Goal: Task Accomplishment & Management: Manage account settings

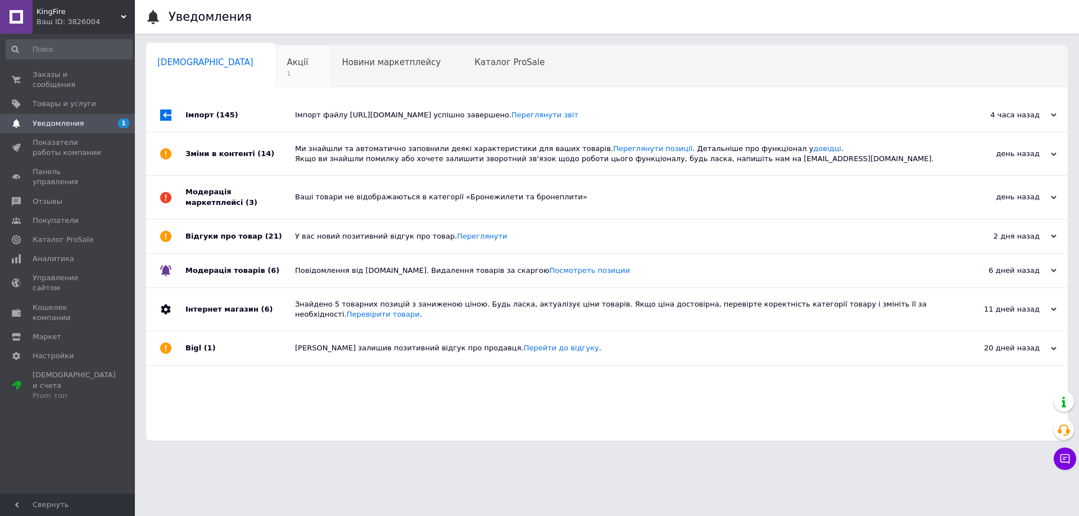
click at [287, 58] on span "Акції" at bounding box center [297, 62] width 21 height 10
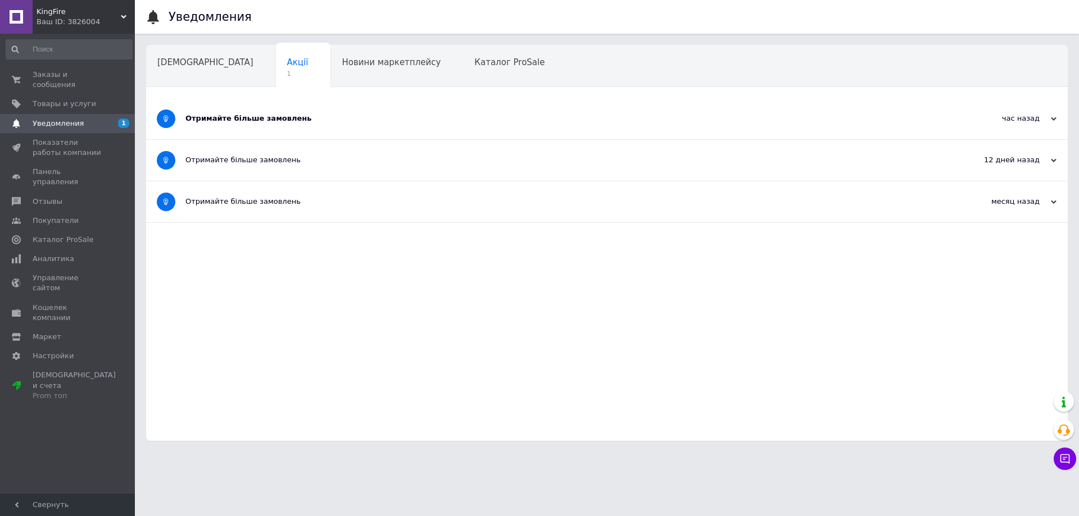
click at [355, 119] on div "Отримайте більше замовлень" at bounding box center [564, 119] width 759 height 10
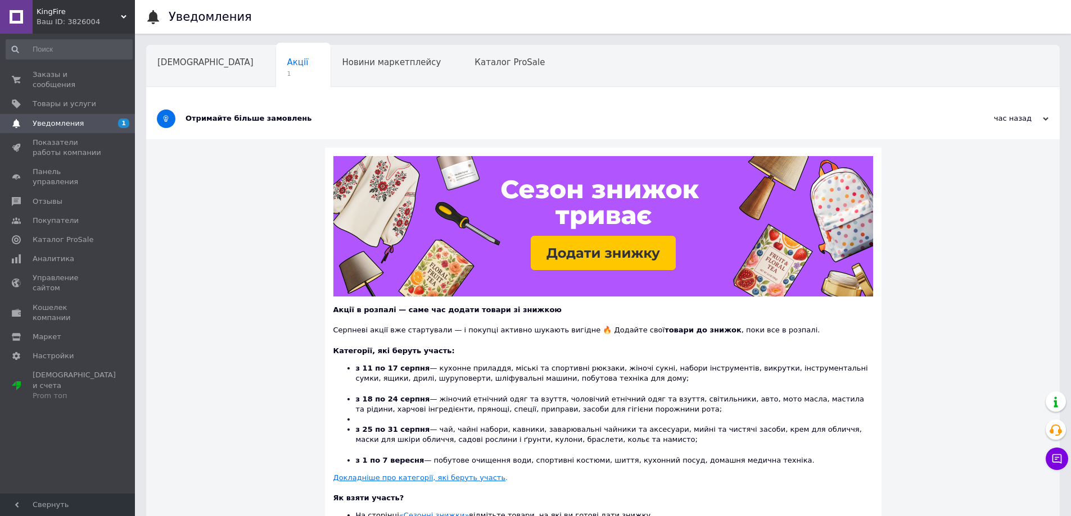
click at [247, 100] on span "Навчання та заходи" at bounding box center [201, 105] width 89 height 10
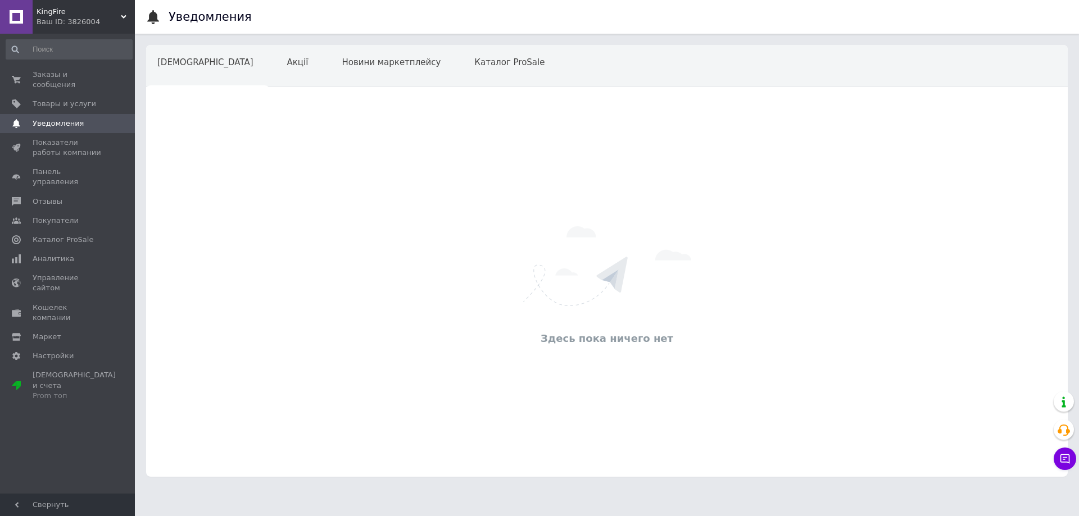
click at [125, 15] on icon at bounding box center [124, 17] width 6 height 6
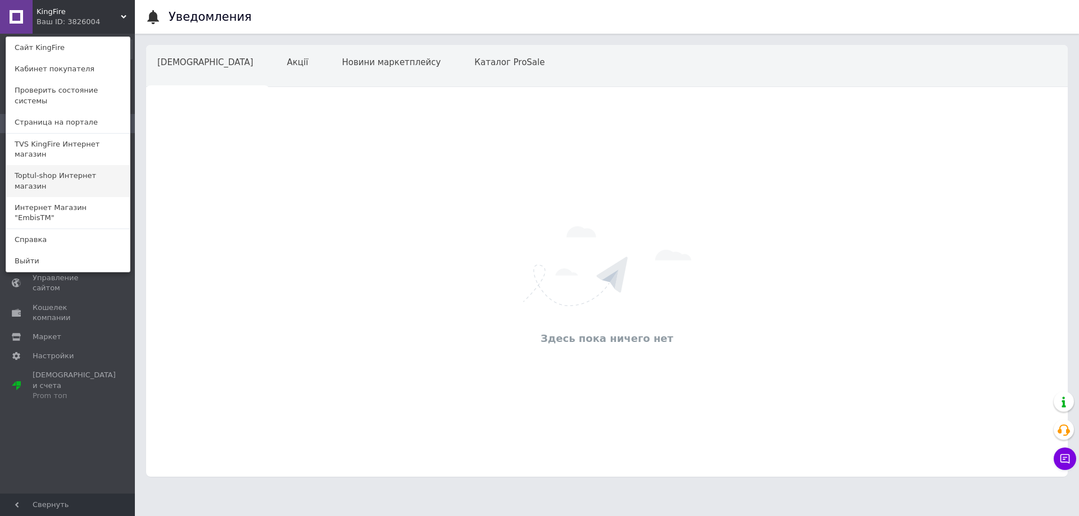
click at [92, 165] on link "Toptul-shop Интернет магазин" at bounding box center [68, 180] width 124 height 31
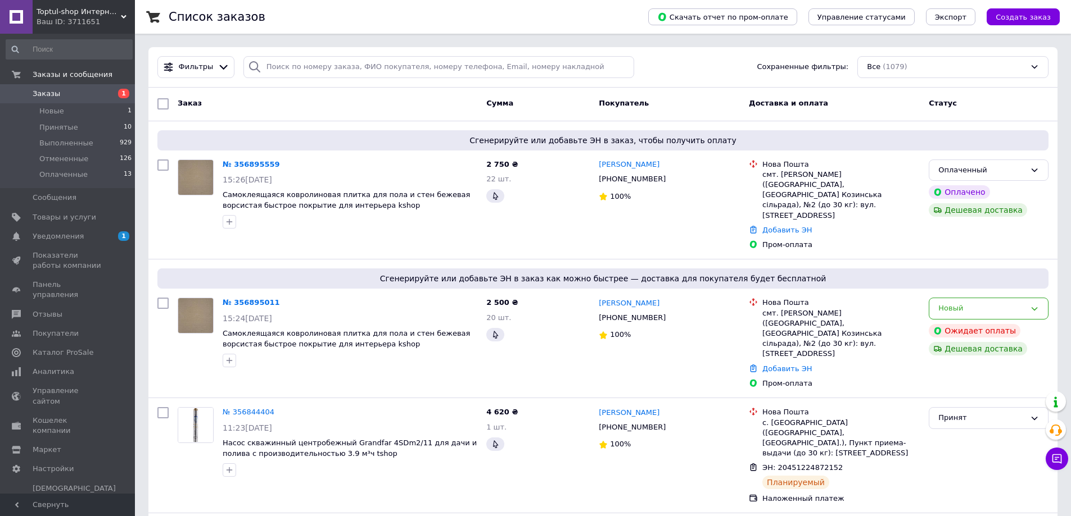
click at [114, 11] on span "Toptul-shop Интернет магазин" at bounding box center [79, 12] width 84 height 10
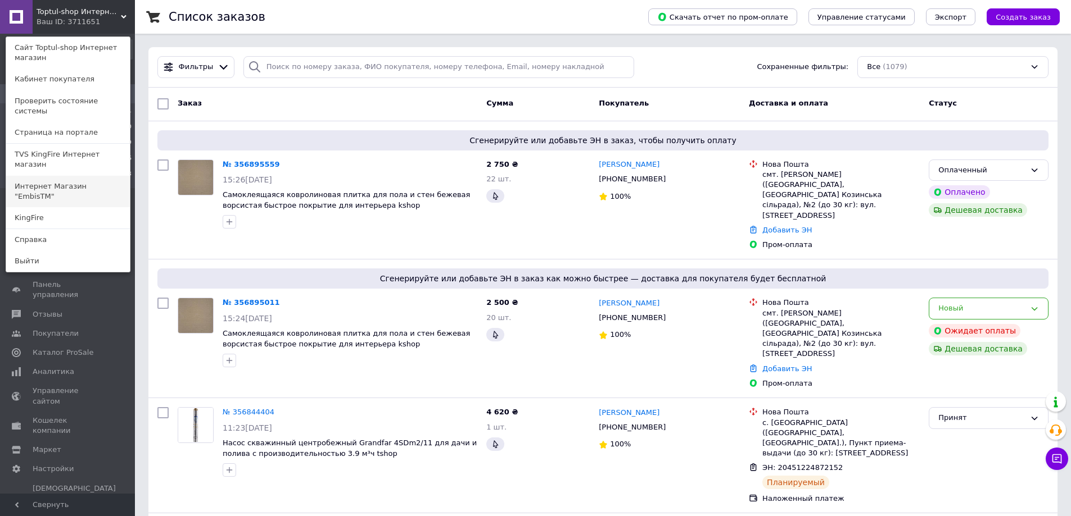
click at [103, 176] on link "Интернет Магазин "EmbisTM"" at bounding box center [68, 191] width 124 height 31
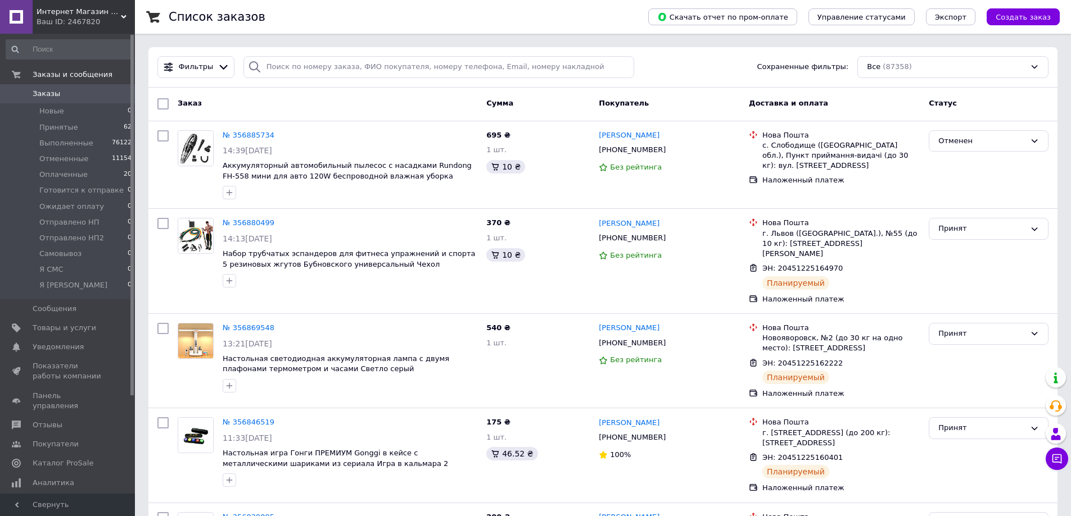
click at [114, 20] on div "Ваш ID: 2467820" at bounding box center [86, 22] width 98 height 10
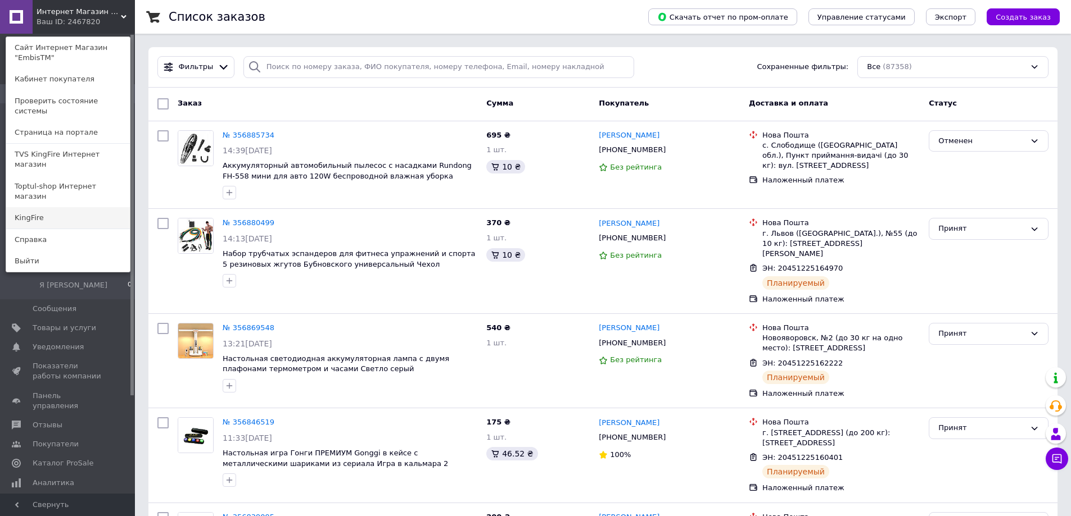
click at [74, 207] on link "KingFire" at bounding box center [68, 217] width 124 height 21
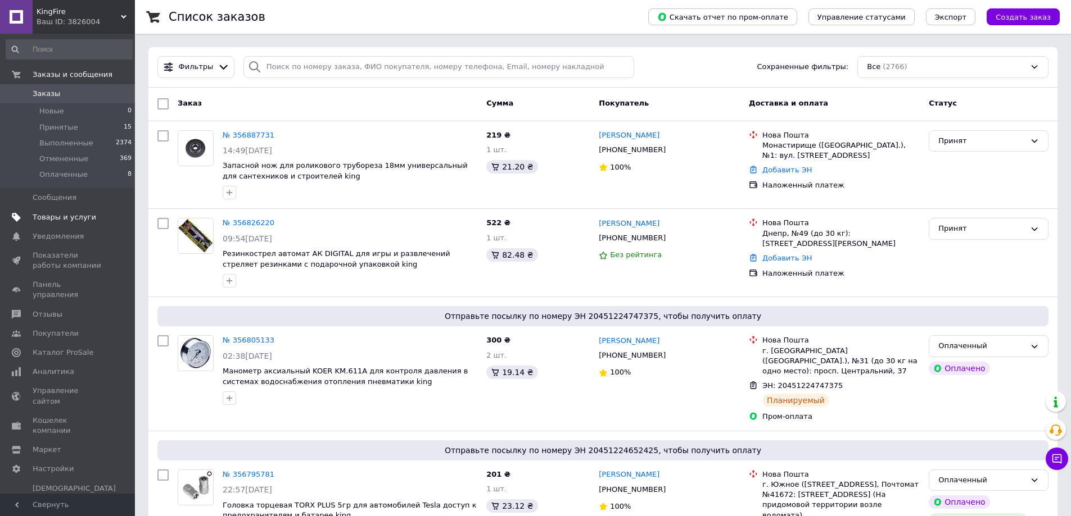
click at [71, 215] on span "Товары и услуги" at bounding box center [65, 217] width 64 height 10
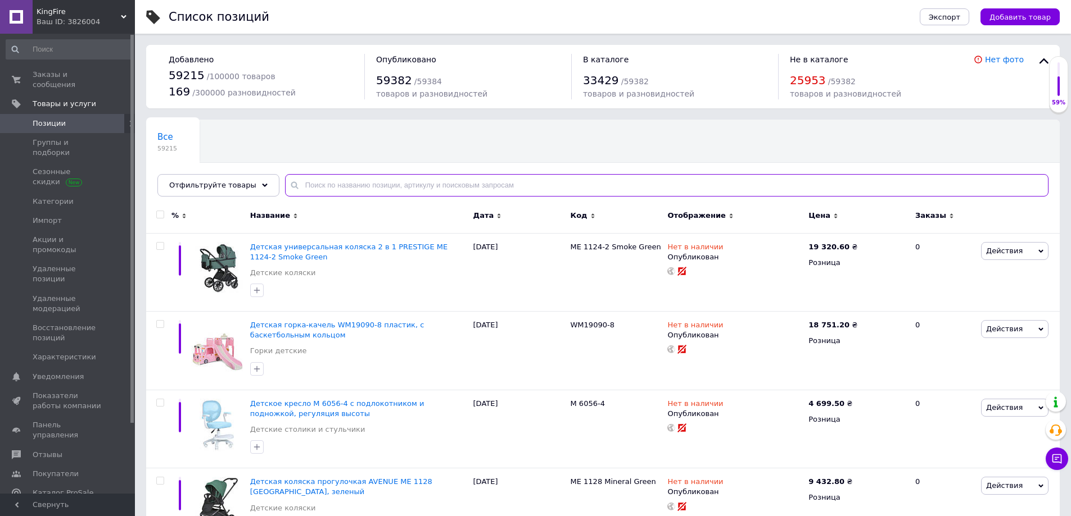
click at [400, 191] on input "text" at bounding box center [666, 185] width 763 height 22
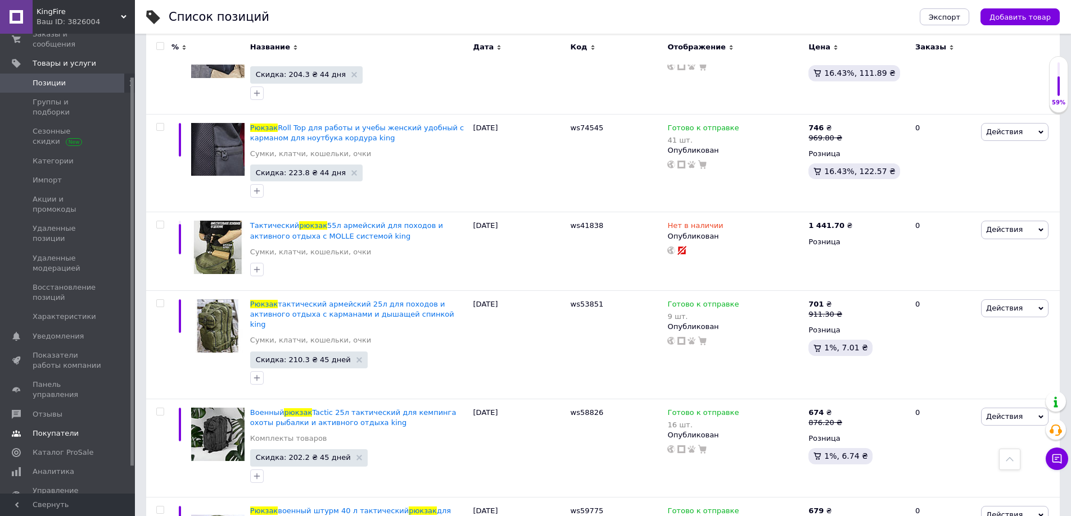
scroll to position [83, 0]
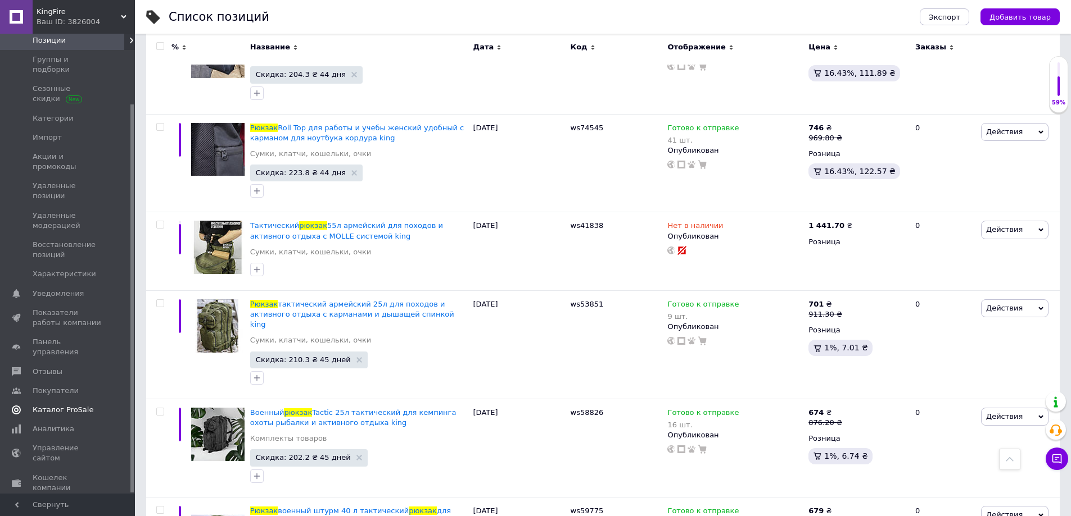
type input "рюкзак"
click at [68, 405] on span "Каталог ProSale" at bounding box center [63, 410] width 61 height 10
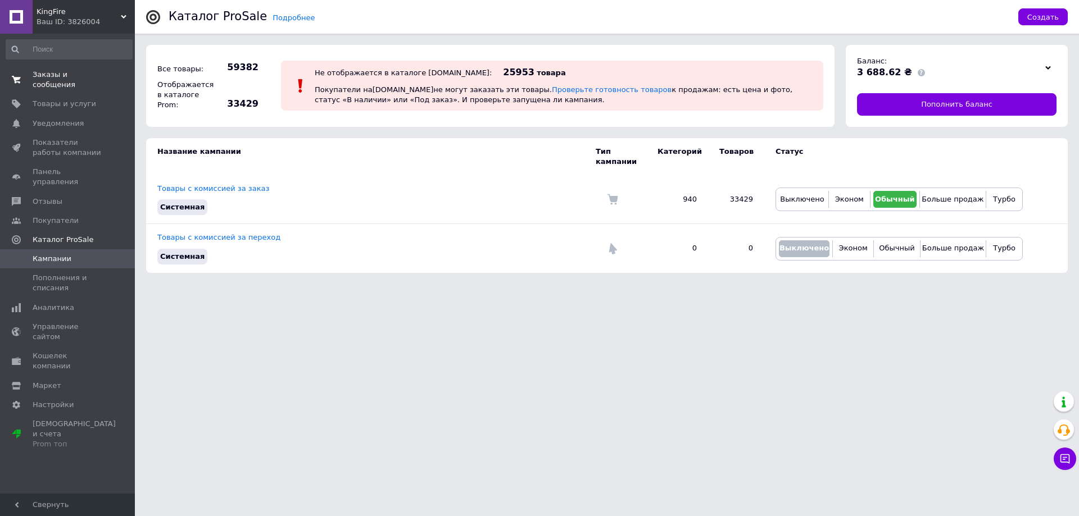
click at [70, 80] on span "Заказы и сообщения" at bounding box center [68, 80] width 71 height 20
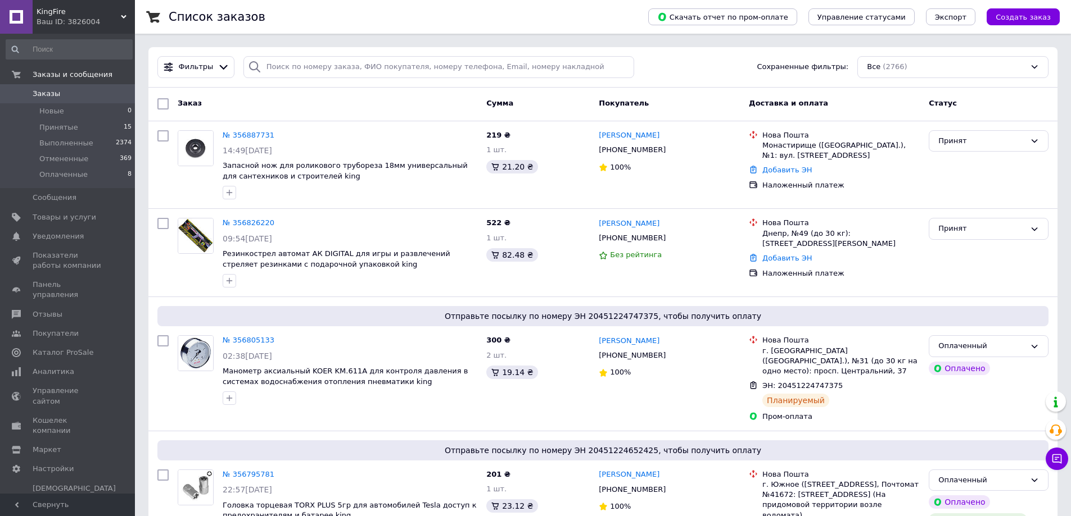
click at [60, 95] on span "Заказы" at bounding box center [68, 94] width 71 height 10
click at [116, 7] on span "KingFire" at bounding box center [79, 12] width 84 height 10
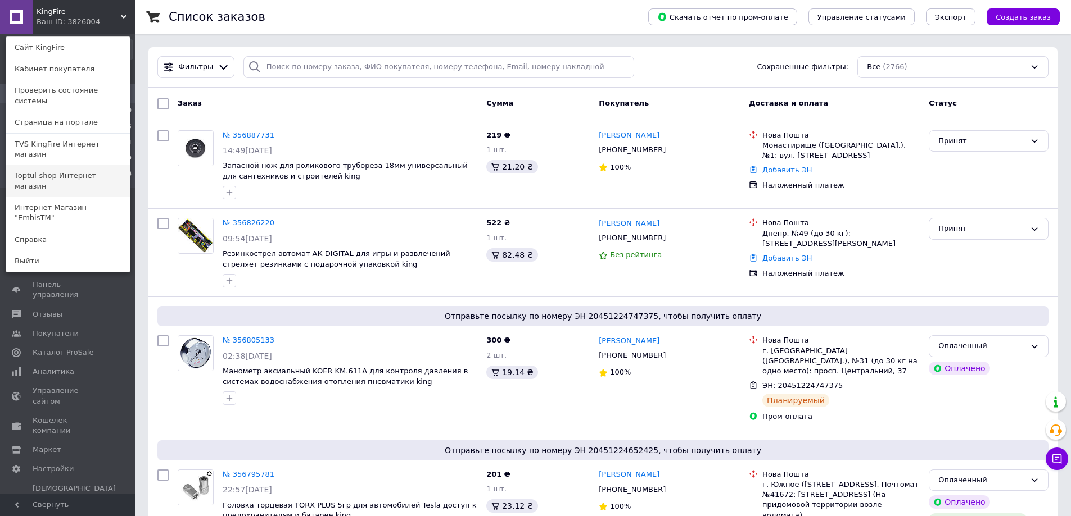
click at [99, 165] on link "Toptul-shop Интернет магазин" at bounding box center [68, 180] width 124 height 31
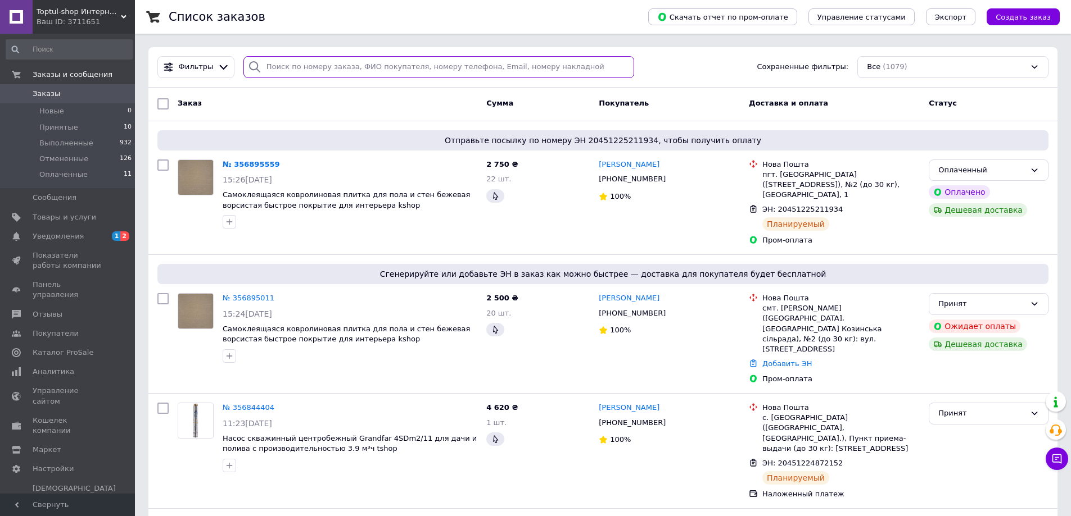
click at [366, 76] on input "search" at bounding box center [438, 67] width 391 height 22
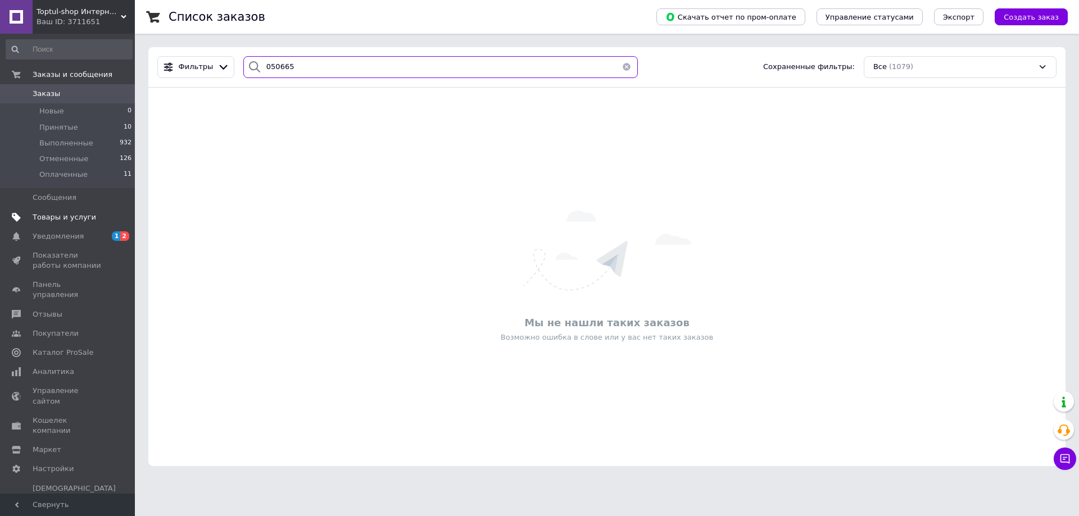
type input "050665"
click at [89, 213] on span "Товары и услуги" at bounding box center [68, 217] width 71 height 10
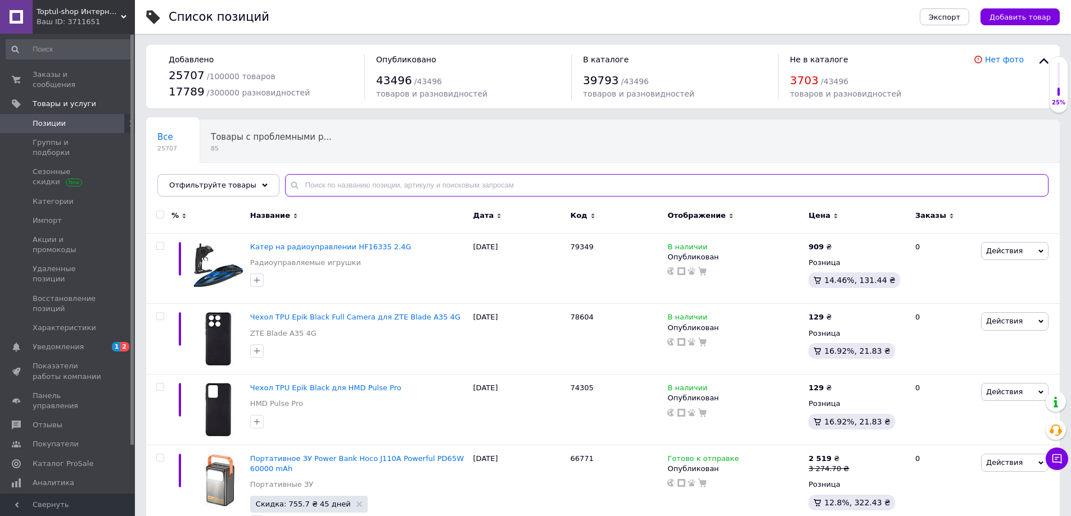
click at [393, 186] on input "text" at bounding box center [666, 185] width 763 height 22
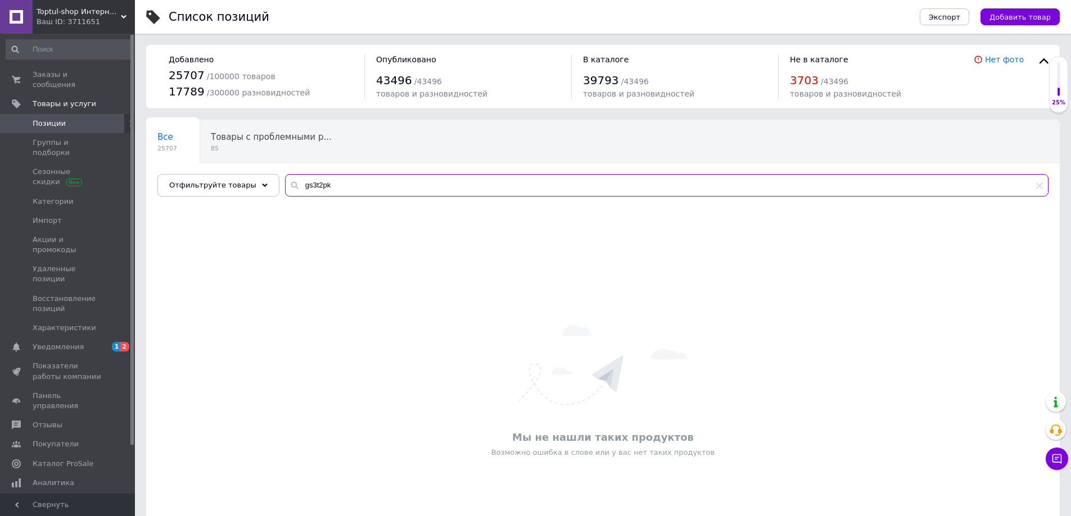
drag, startPoint x: 364, startPoint y: 185, endPoint x: 275, endPoint y: 192, distance: 89.6
click at [285, 192] on input "gs3t2pk" at bounding box center [666, 185] width 763 height 22
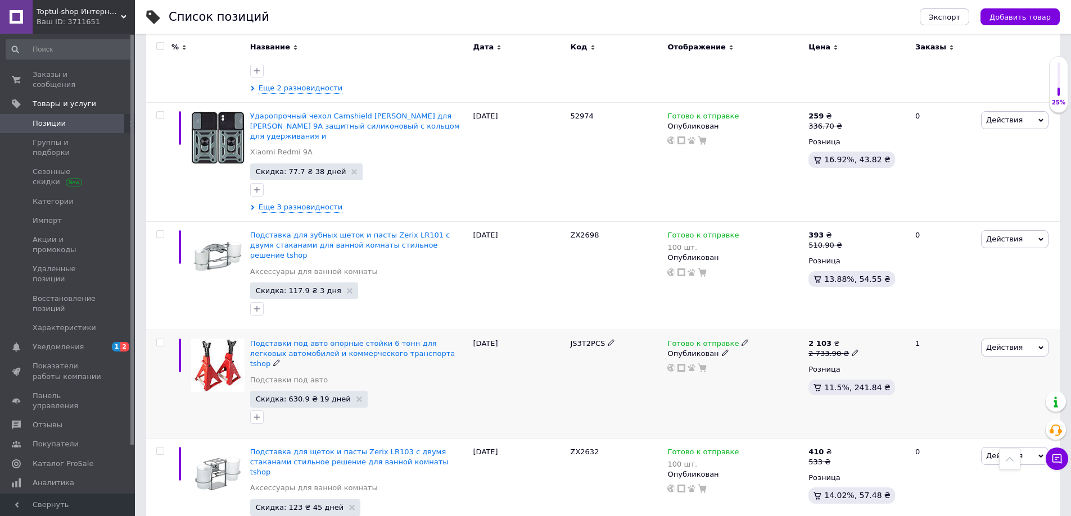
scroll to position [843, 0]
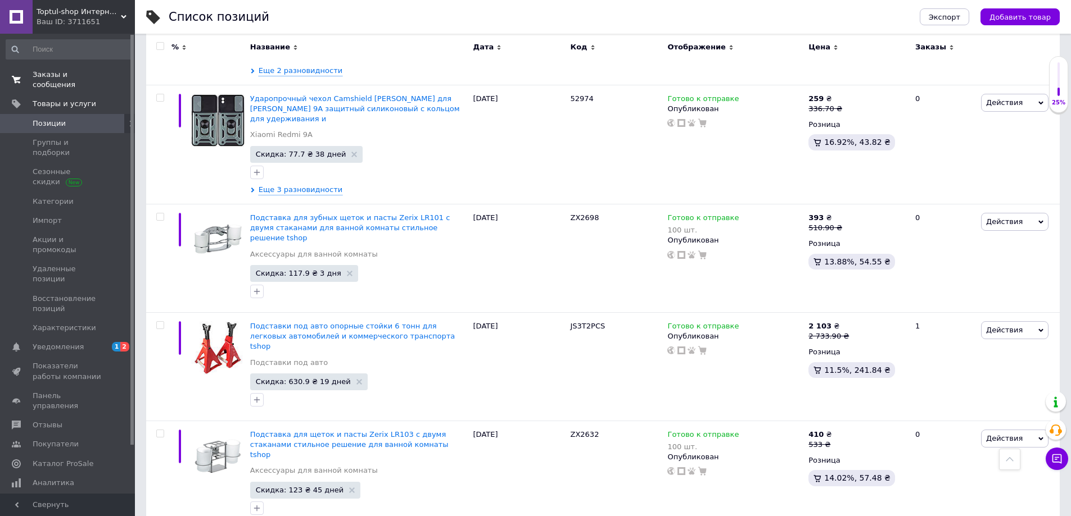
type input "подсавка"
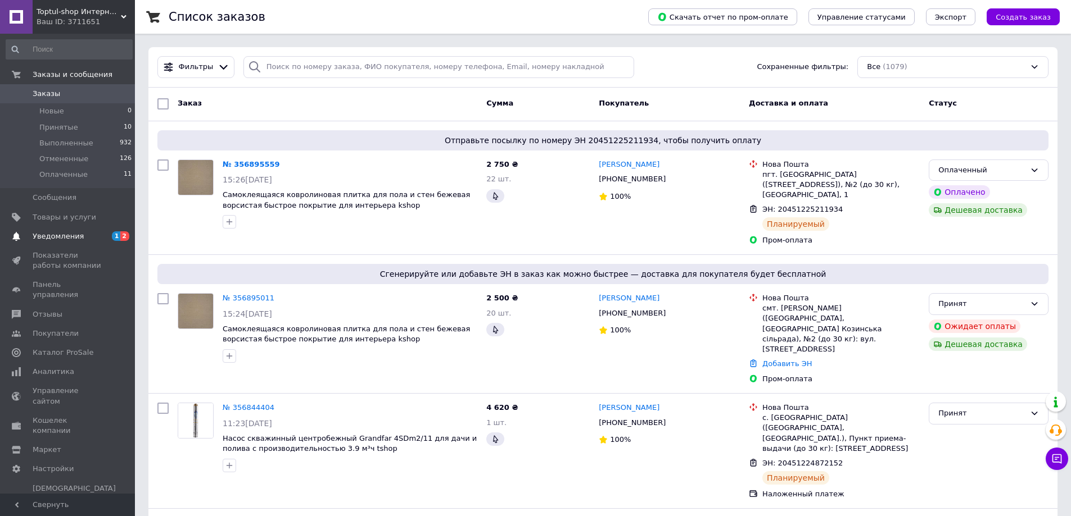
click at [91, 236] on span "Уведомления" at bounding box center [68, 237] width 71 height 10
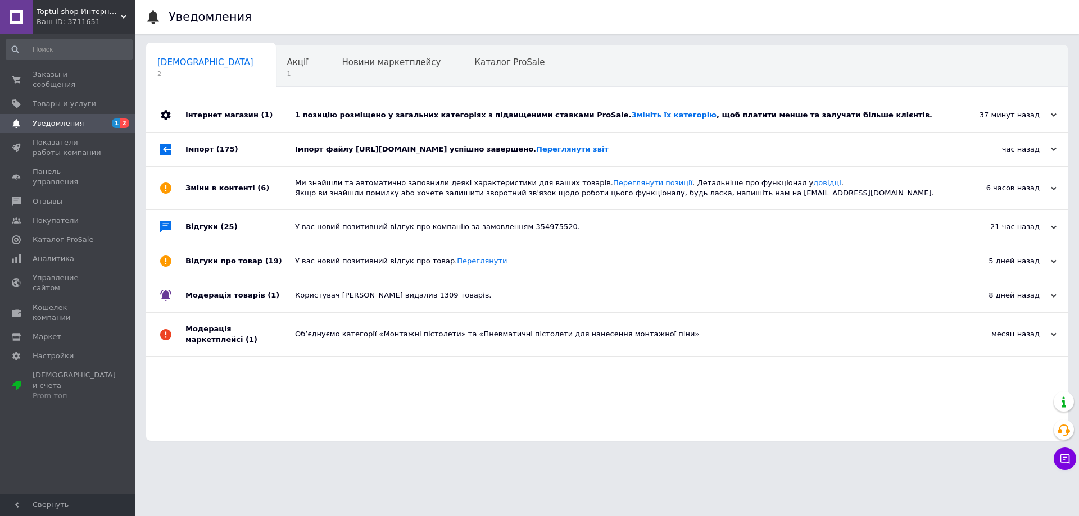
click at [395, 147] on div "Імпорт файлу https://www.shopeditor.com.ua/se_files/TopTool166AEA400623.xml.gz …" at bounding box center [619, 149] width 649 height 10
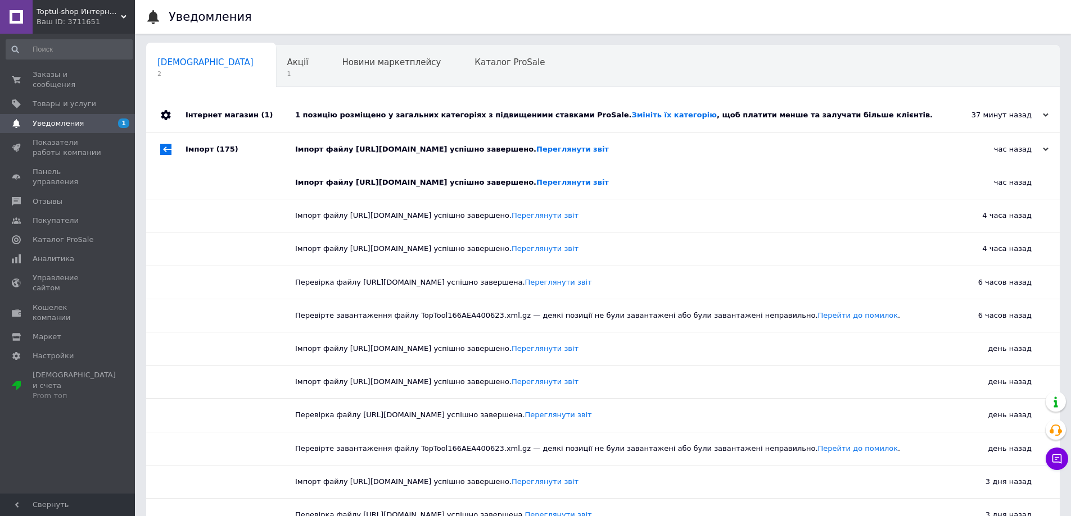
click at [424, 120] on div "1 позицію розміщено у загальних категоріях з підвищеними ставками ProSale. Змін…" at bounding box center [615, 115] width 641 height 10
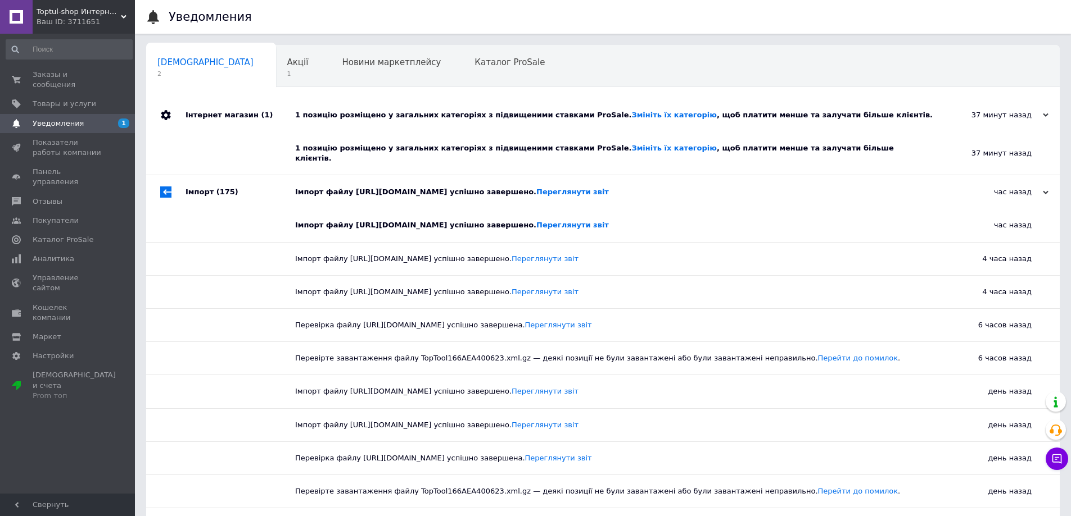
click at [269, 88] on div "Навчання та заходи 0" at bounding box center [207, 109] width 123 height 43
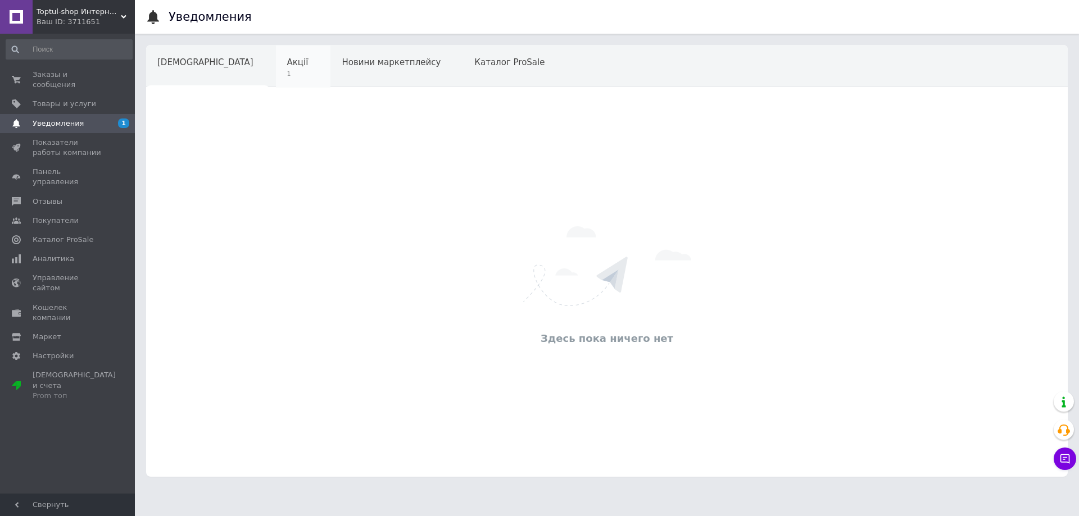
click at [287, 75] on span "1" at bounding box center [297, 74] width 21 height 8
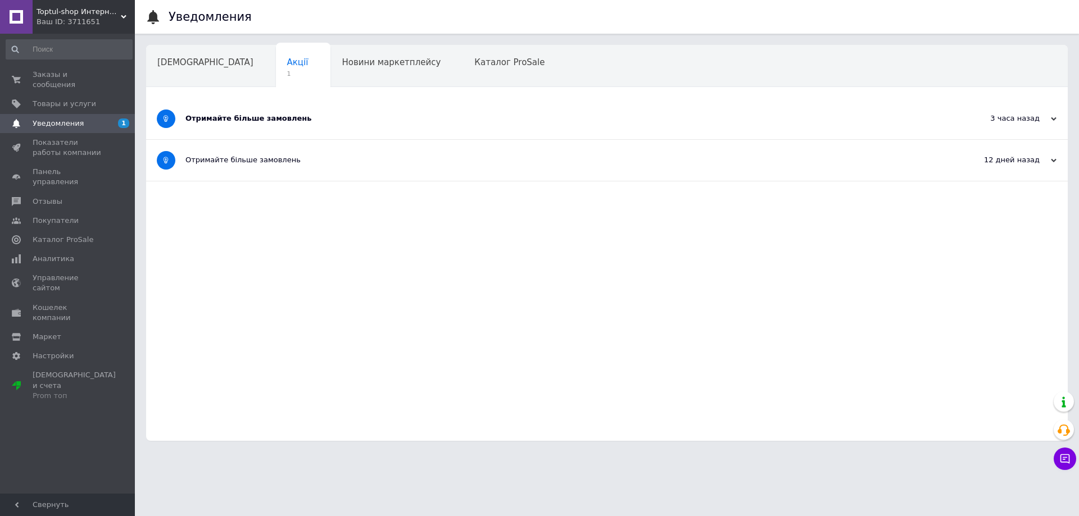
click at [343, 121] on div "Отримайте більше замовлень" at bounding box center [564, 119] width 759 height 10
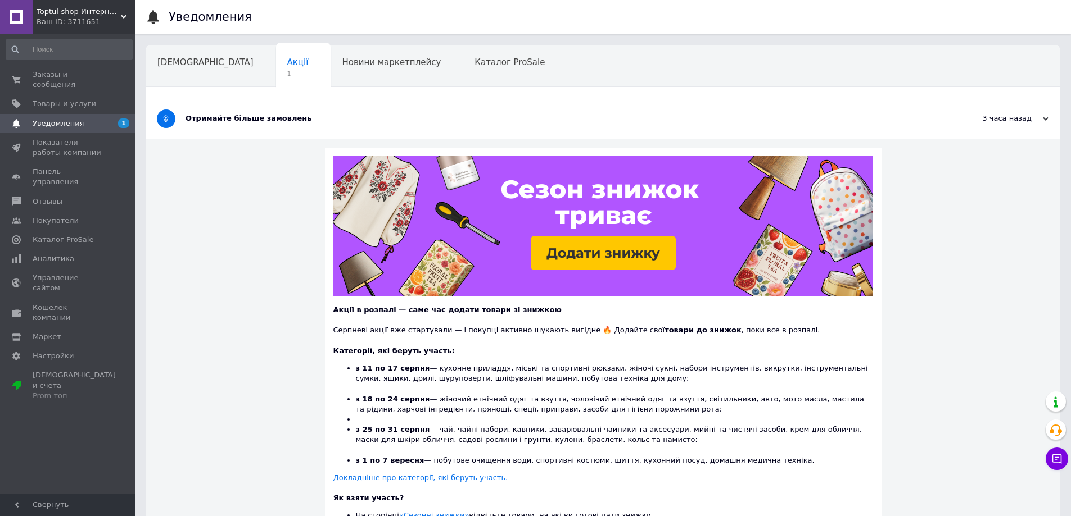
click at [247, 100] on span "Навчання та заходи" at bounding box center [201, 105] width 89 height 10
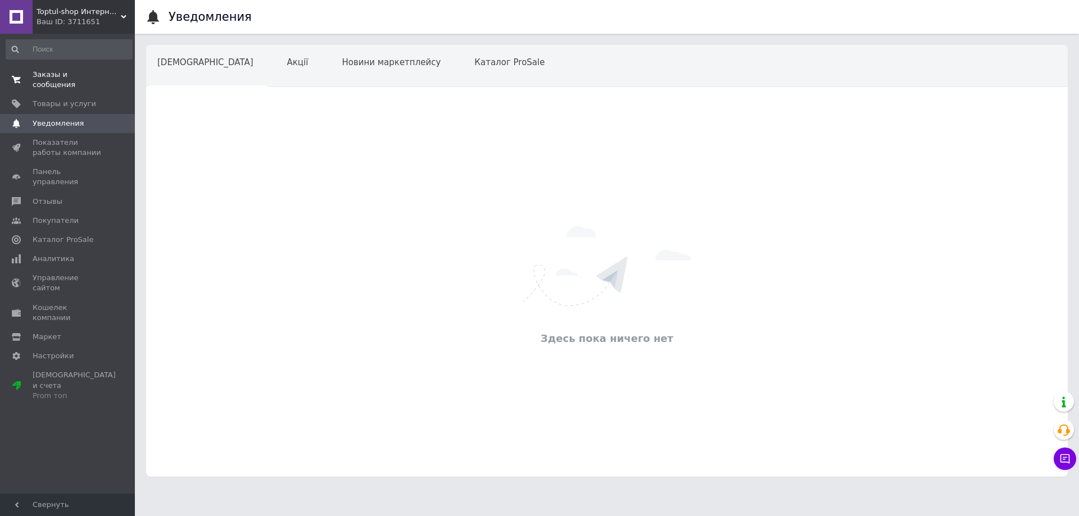
click at [101, 74] on span "Заказы и сообщения" at bounding box center [68, 80] width 71 height 20
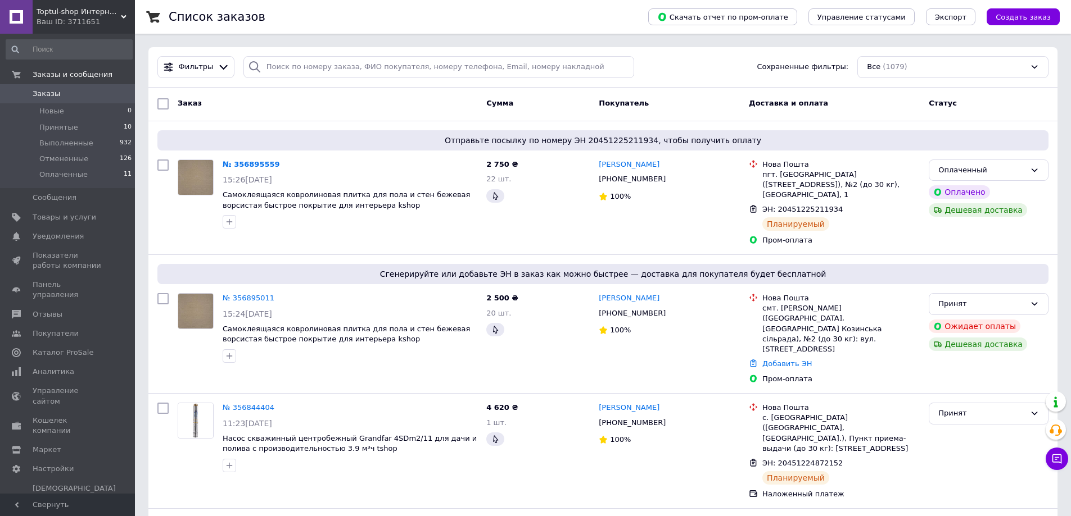
click at [112, 8] on span "Toptul-shop Интернет магазин" at bounding box center [79, 12] width 84 height 10
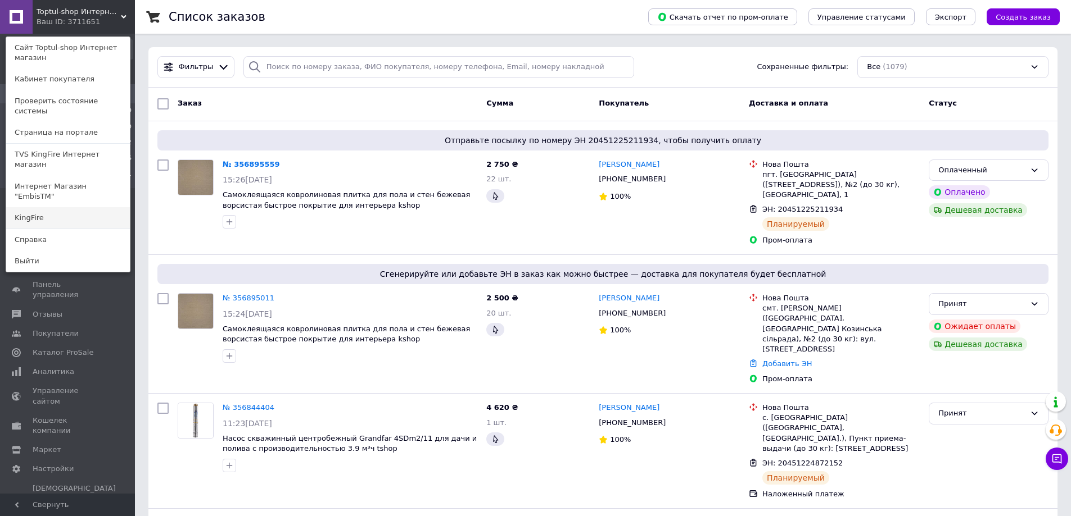
click at [73, 207] on link "KingFire" at bounding box center [68, 217] width 124 height 21
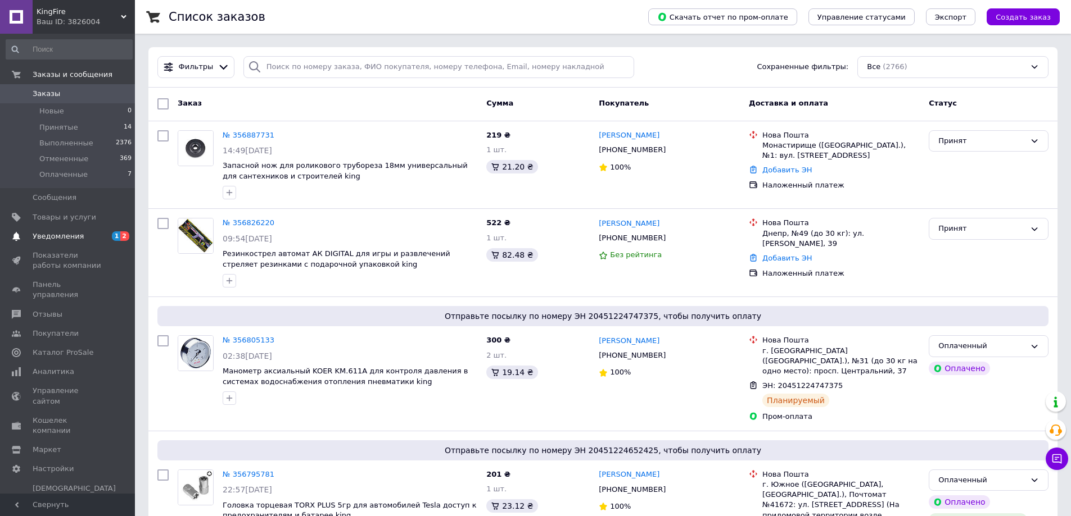
click at [99, 235] on span "Уведомления" at bounding box center [68, 237] width 71 height 10
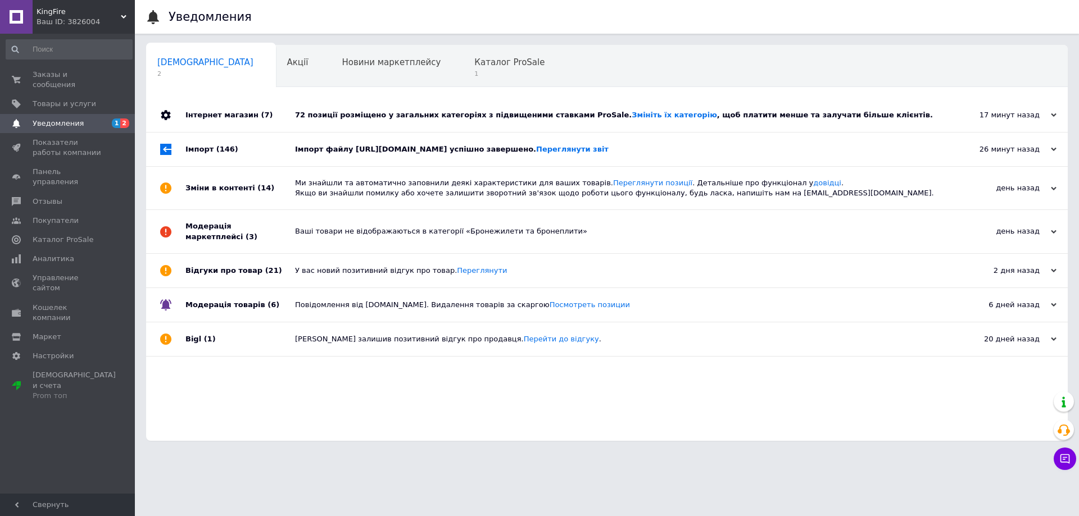
click at [345, 150] on div "Імпорт файлу [URL][DOMAIN_NAME] успішно завершено. Переглянути звіт" at bounding box center [619, 149] width 649 height 10
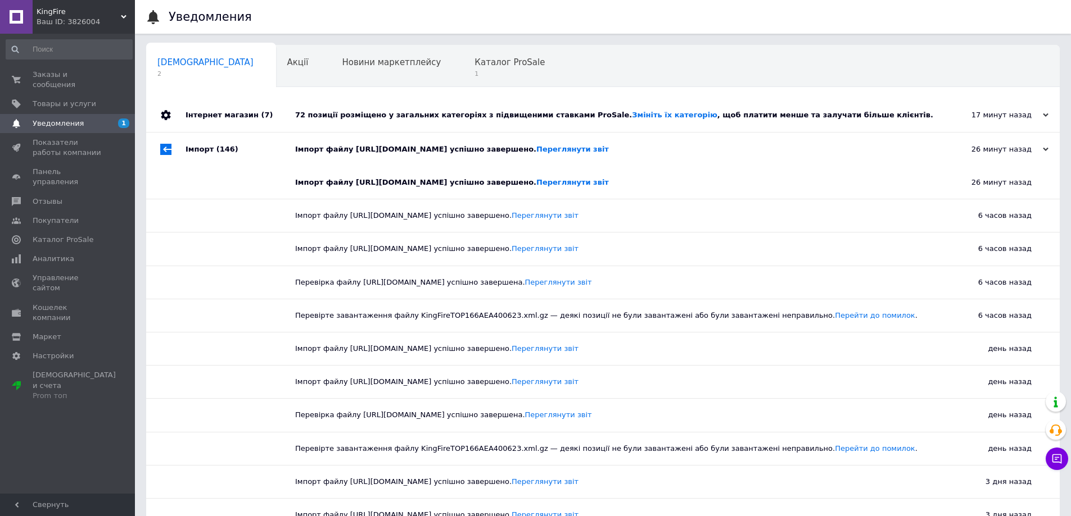
click at [383, 121] on div "72 позиції розміщено у загальних категоріях з підвищеними ставками ProSale. Змі…" at bounding box center [615, 115] width 641 height 34
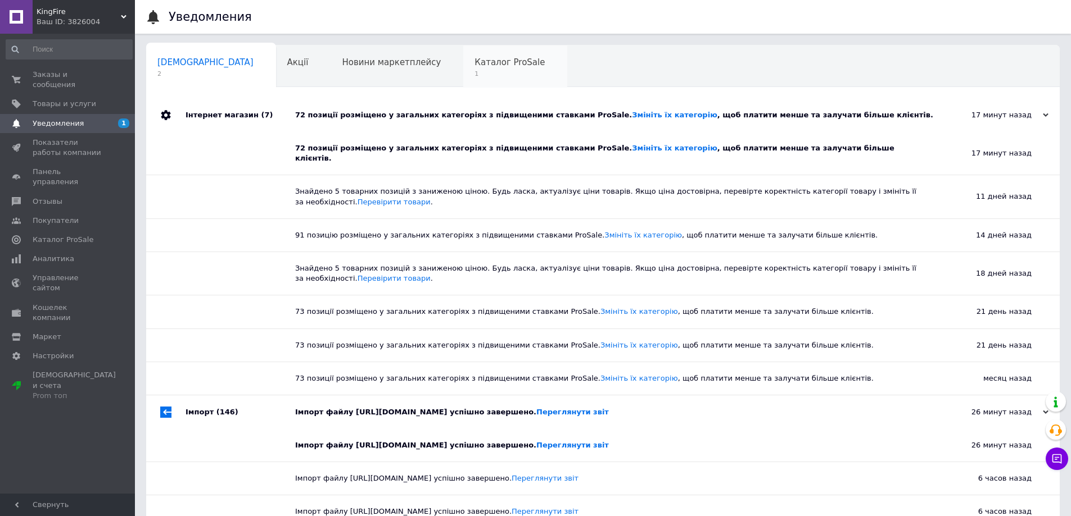
click at [474, 72] on span "1" at bounding box center [509, 74] width 70 height 8
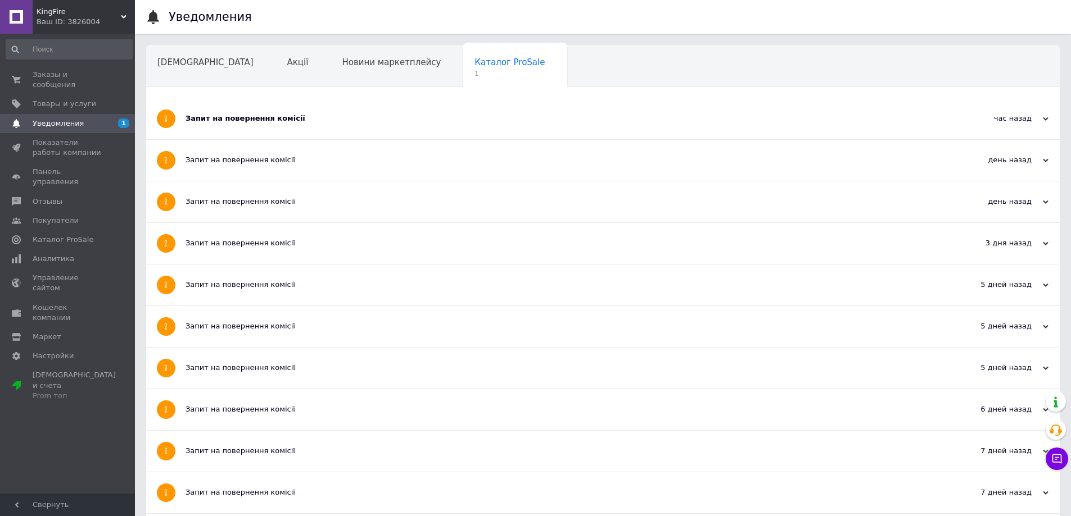
click at [416, 121] on div "Запит на повернення комісії" at bounding box center [560, 119] width 750 height 10
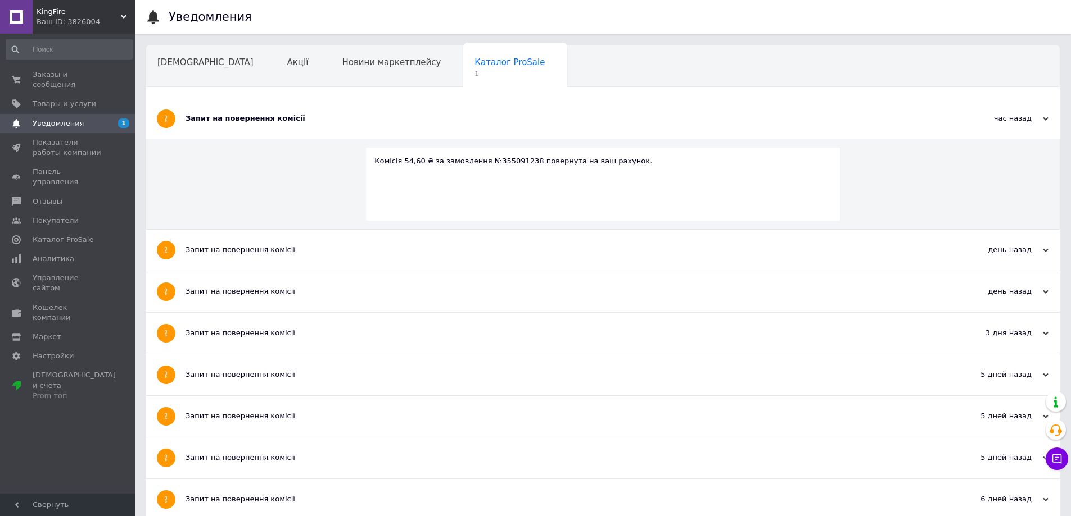
click at [269, 88] on div "Навчання та заходи" at bounding box center [207, 109] width 123 height 43
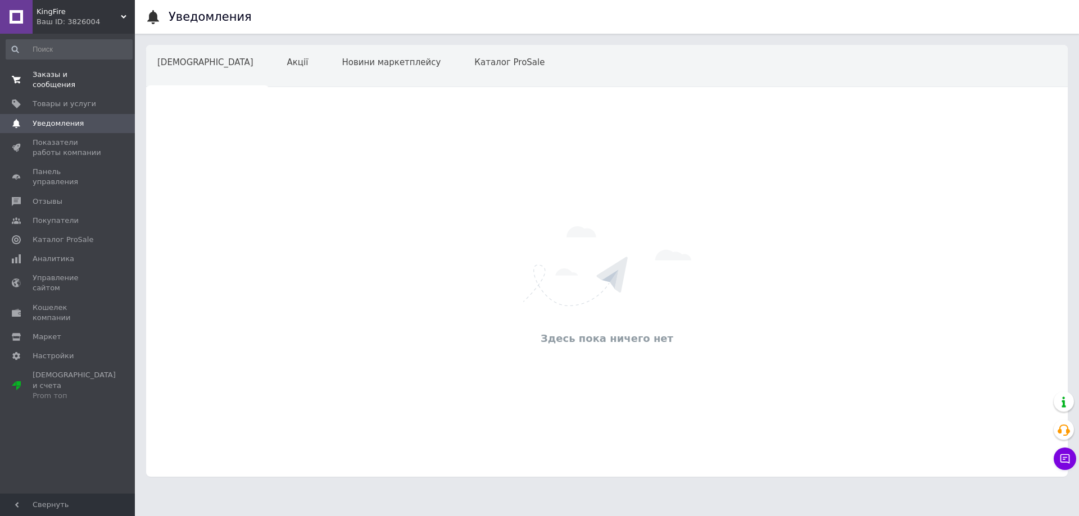
click at [94, 72] on span "Заказы и сообщения" at bounding box center [68, 80] width 71 height 20
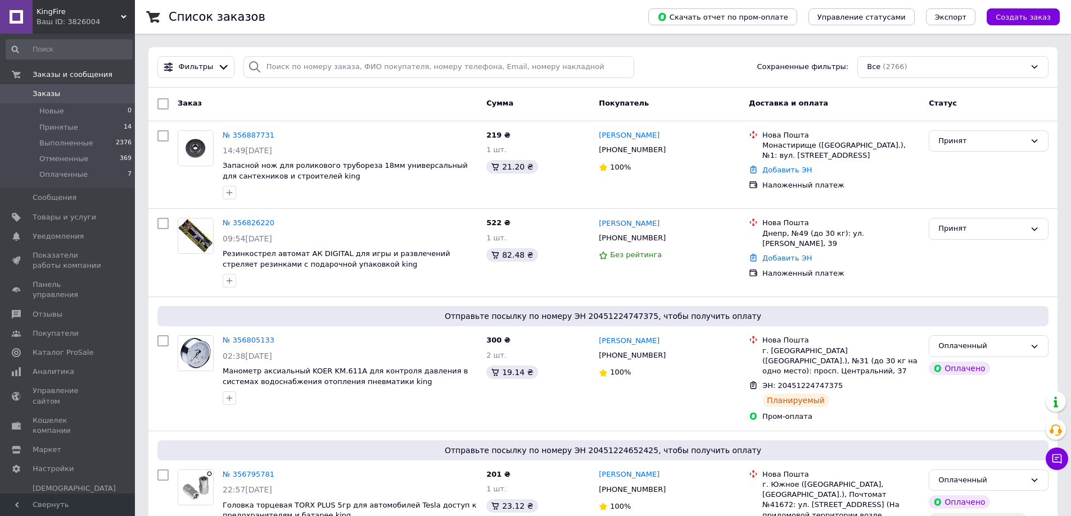
click at [123, 15] on icon at bounding box center [124, 17] width 6 height 6
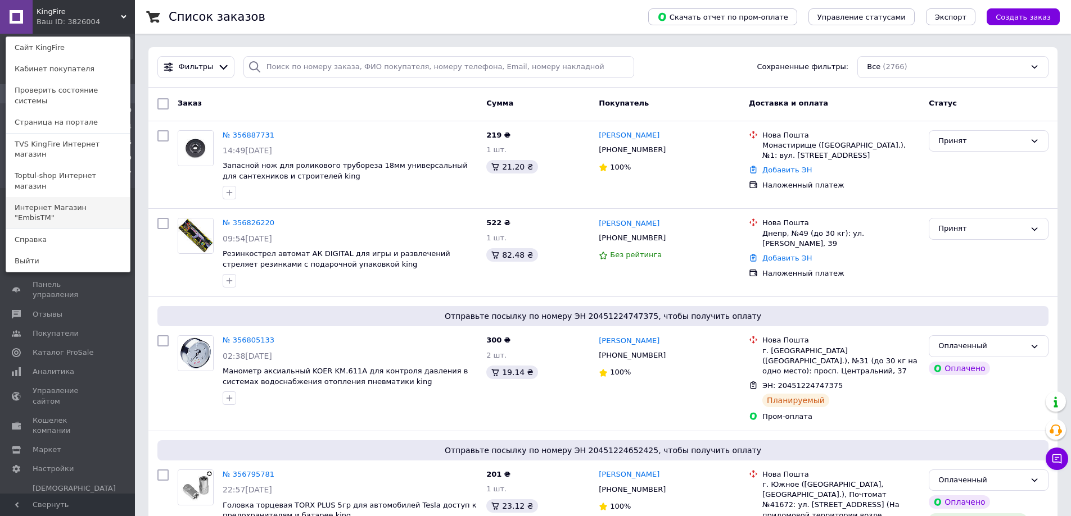
click at [105, 197] on link "Интернет Магазин "EmbisTM"" at bounding box center [68, 212] width 124 height 31
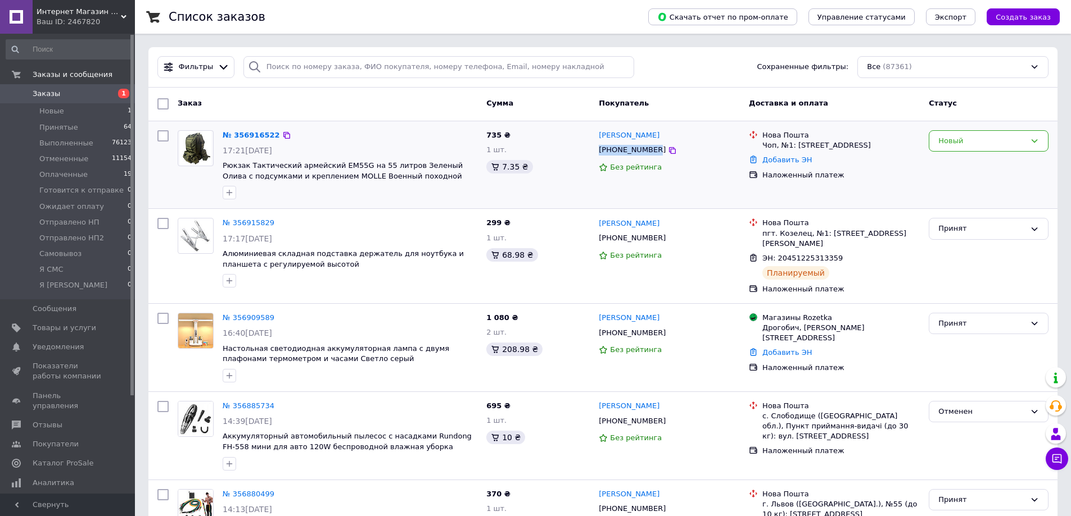
drag, startPoint x: 597, startPoint y: 149, endPoint x: 649, endPoint y: 153, distance: 51.9
click at [649, 153] on div "+380976380866" at bounding box center [631, 150] width 71 height 15
click at [971, 145] on div "Новый" at bounding box center [981, 141] width 87 height 12
click at [957, 164] on li "Принят" at bounding box center [988, 164] width 119 height 21
click at [126, 8] on div "Интернет Магазин "EmbisTM" Ваш ID: 2467820" at bounding box center [84, 17] width 102 height 34
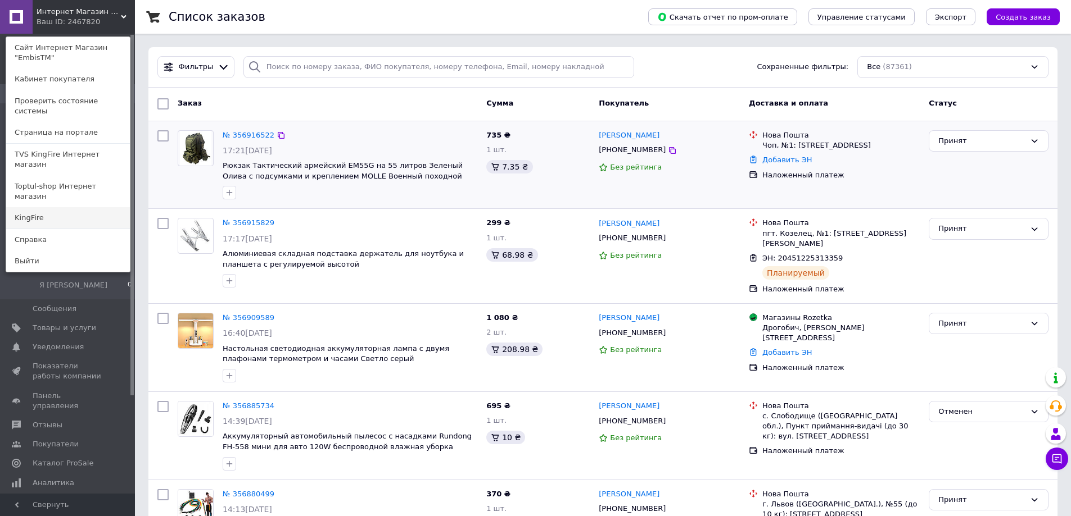
click at [85, 207] on link "KingFire" at bounding box center [68, 217] width 124 height 21
